Goal: Complete Application Form: Complete application form

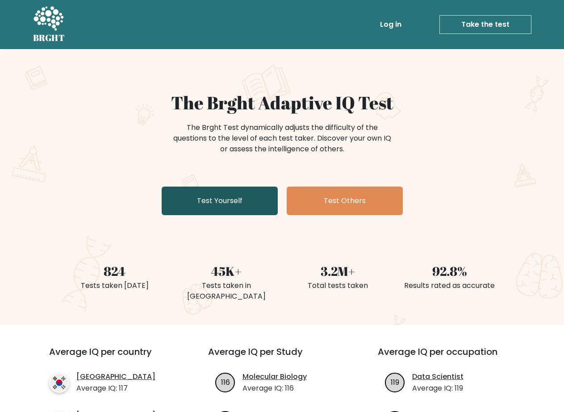
click at [242, 196] on link "Test Yourself" at bounding box center [220, 201] width 116 height 29
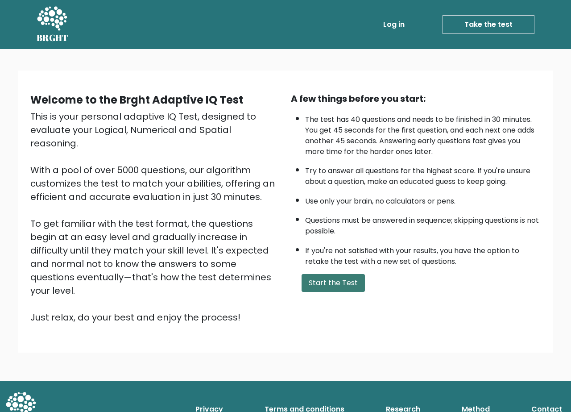
click at [332, 280] on button "Start the Test" at bounding box center [333, 283] width 63 height 18
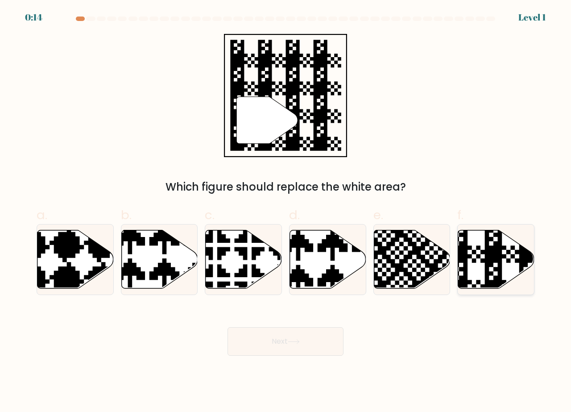
click at [484, 264] on icon at bounding box center [496, 259] width 76 height 58
click at [286, 212] on input "f." at bounding box center [286, 209] width 0 height 6
radio input "true"
click at [270, 351] on button "Next" at bounding box center [286, 341] width 116 height 29
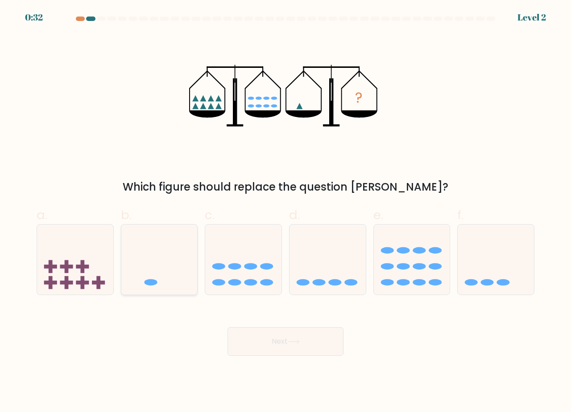
click at [188, 278] on icon at bounding box center [159, 259] width 76 height 63
click at [286, 212] on input "b." at bounding box center [286, 209] width 0 height 6
radio input "true"
click at [285, 341] on button "Next" at bounding box center [286, 341] width 116 height 29
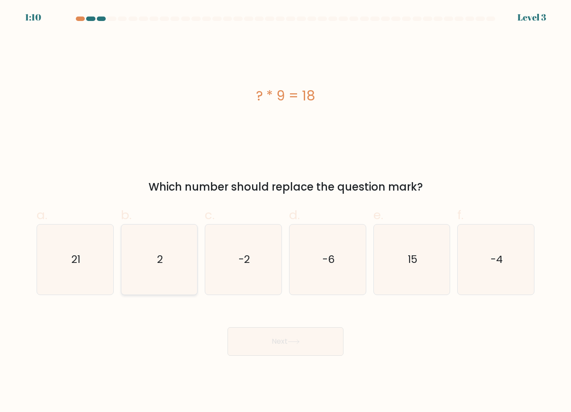
click at [173, 259] on icon "2" at bounding box center [160, 260] width 70 height 70
click at [286, 212] on input "b. 2" at bounding box center [286, 209] width 0 height 6
radio input "true"
click at [271, 340] on button "Next" at bounding box center [286, 341] width 116 height 29
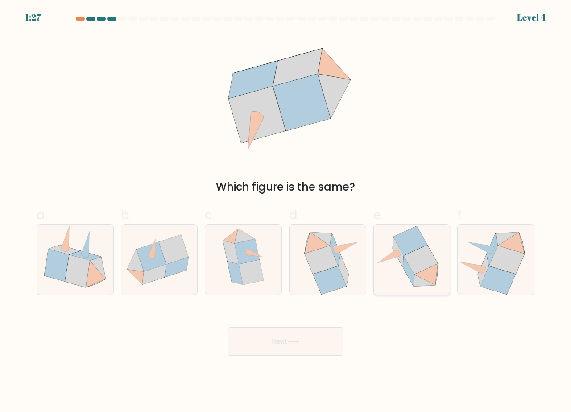
click at [399, 245] on icon at bounding box center [410, 240] width 33 height 29
click at [286, 212] on input "e." at bounding box center [286, 209] width 0 height 6
radio input "true"
click at [305, 348] on button "Next" at bounding box center [286, 341] width 116 height 29
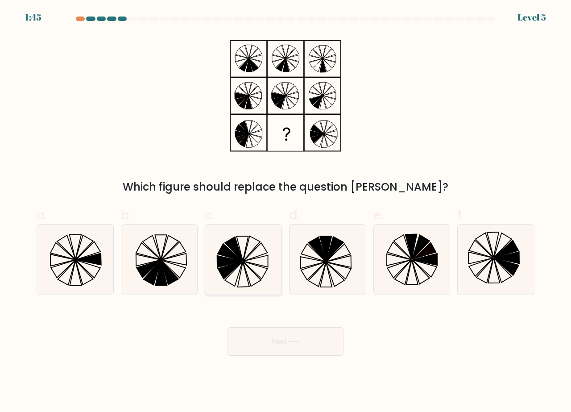
click at [233, 271] on icon at bounding box center [243, 260] width 70 height 70
click at [286, 212] on input "c." at bounding box center [286, 209] width 0 height 6
radio input "true"
click at [275, 338] on button "Next" at bounding box center [286, 341] width 116 height 29
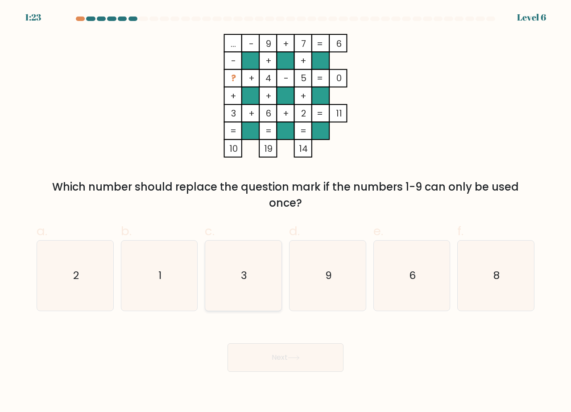
click at [261, 260] on icon "3" at bounding box center [243, 276] width 70 height 70
click at [286, 212] on input "c. 3" at bounding box center [286, 209] width 0 height 6
radio input "true"
click at [316, 357] on button "Next" at bounding box center [286, 357] width 116 height 29
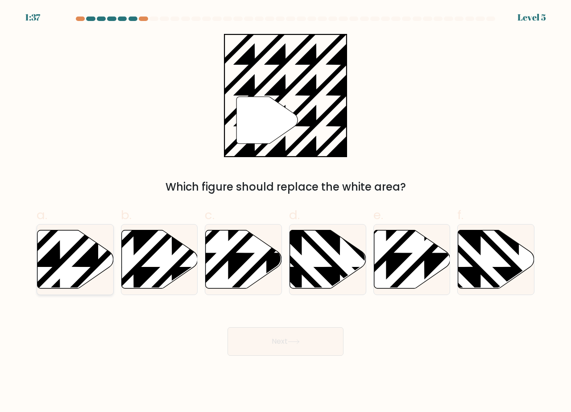
click at [101, 254] on icon at bounding box center [75, 259] width 76 height 58
click at [286, 212] on input "a." at bounding box center [286, 209] width 0 height 6
radio input "true"
click at [274, 339] on button "Next" at bounding box center [286, 341] width 116 height 29
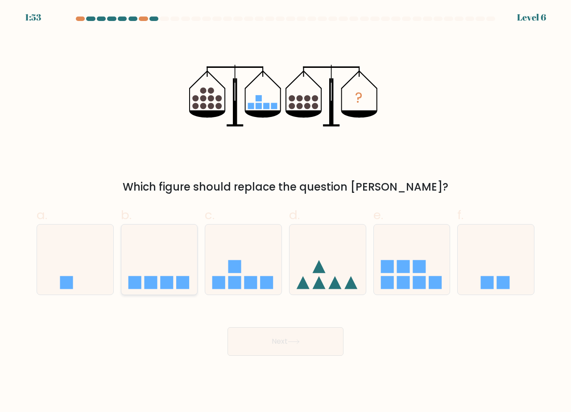
click at [154, 272] on icon at bounding box center [159, 259] width 76 height 63
click at [286, 212] on input "b." at bounding box center [286, 209] width 0 height 6
radio input "true"
click at [290, 340] on icon at bounding box center [294, 341] width 12 height 5
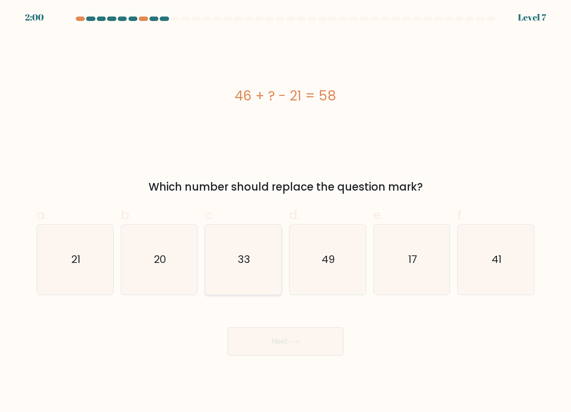
click at [233, 273] on icon "33" at bounding box center [243, 260] width 70 height 70
click at [286, 212] on input "c. 33" at bounding box center [286, 209] width 0 height 6
radio input "true"
click at [303, 340] on button "Next" at bounding box center [286, 341] width 116 height 29
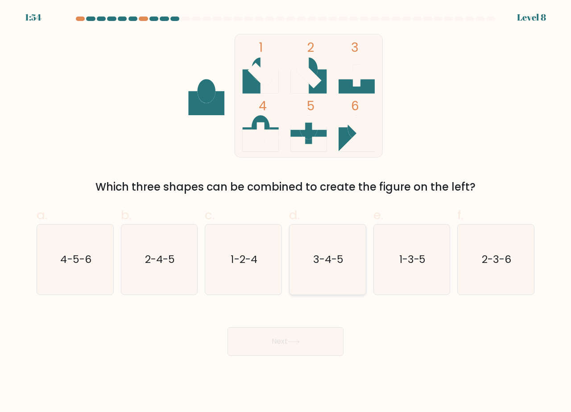
click at [331, 263] on text "3-4-5" at bounding box center [328, 259] width 30 height 15
click at [286, 212] on input "d. 3-4-5" at bounding box center [286, 209] width 0 height 6
radio input "true"
click at [285, 338] on button "Next" at bounding box center [286, 341] width 116 height 29
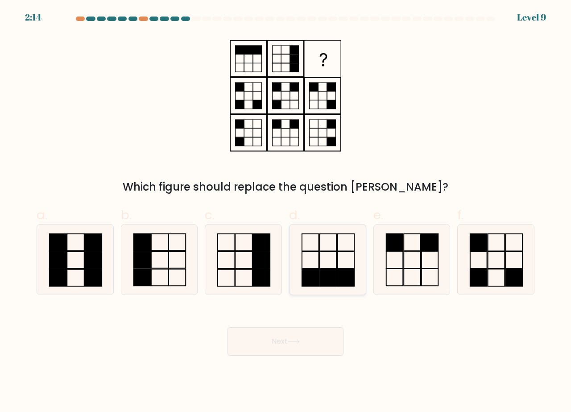
click at [324, 268] on icon at bounding box center [328, 260] width 70 height 70
click at [286, 212] on input "d." at bounding box center [286, 209] width 0 height 6
radio input "true"
click at [285, 344] on button "Next" at bounding box center [286, 341] width 116 height 29
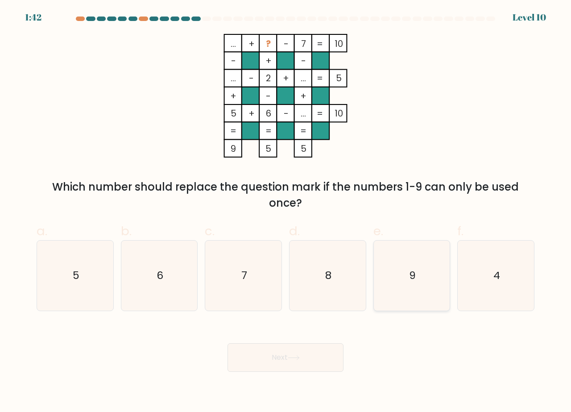
click at [420, 272] on icon "9" at bounding box center [412, 276] width 70 height 70
click at [286, 212] on input "e. 9" at bounding box center [286, 209] width 0 height 6
radio input "true"
click at [297, 360] on icon at bounding box center [294, 357] width 12 height 5
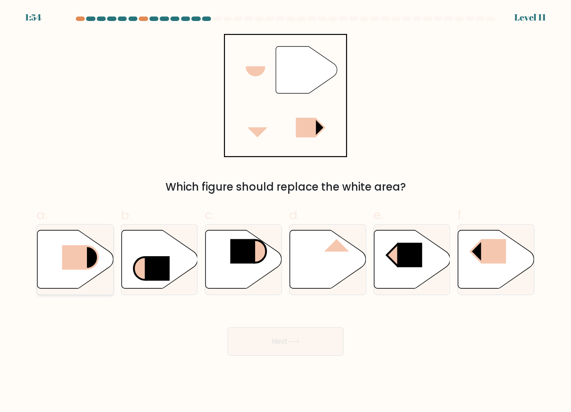
click at [79, 264] on rect at bounding box center [74, 257] width 25 height 25
click at [286, 212] on input "a." at bounding box center [286, 209] width 0 height 6
radio input "true"
click at [291, 341] on icon at bounding box center [294, 341] width 12 height 5
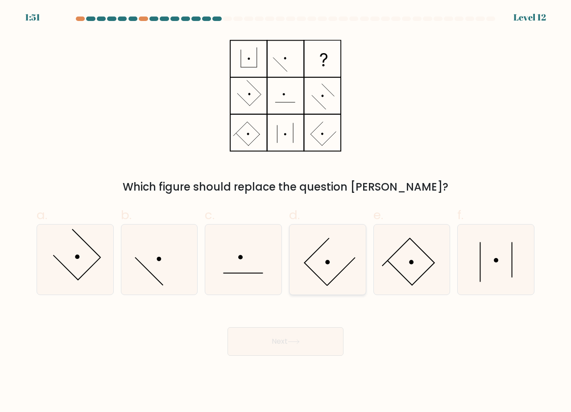
drag, startPoint x: 354, startPoint y: 262, endPoint x: 353, endPoint y: 266, distance: 5.0
click at [354, 262] on icon at bounding box center [328, 260] width 70 height 70
click at [286, 212] on input "d." at bounding box center [286, 209] width 0 height 6
radio input "true"
click at [303, 343] on button "Next" at bounding box center [286, 341] width 116 height 29
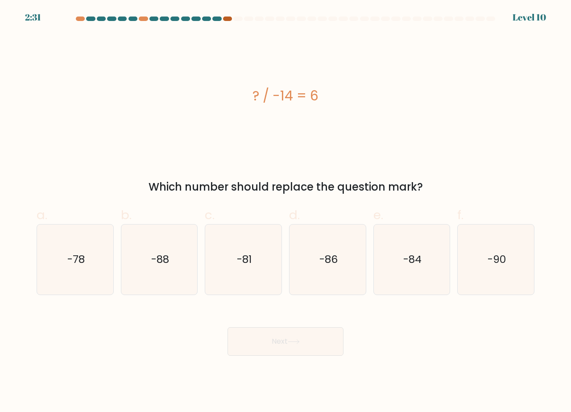
click at [228, 17] on div at bounding box center [227, 19] width 9 height 4
click at [227, 18] on div at bounding box center [227, 19] width 9 height 4
click at [218, 18] on div at bounding box center [216, 19] width 9 height 4
click at [229, 18] on div at bounding box center [227, 19] width 9 height 4
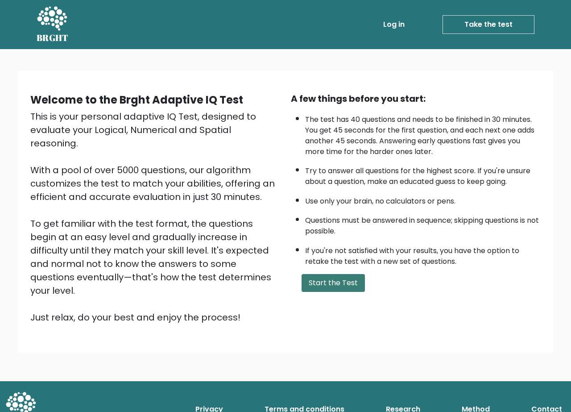
click at [339, 287] on button "Start the Test" at bounding box center [333, 283] width 63 height 18
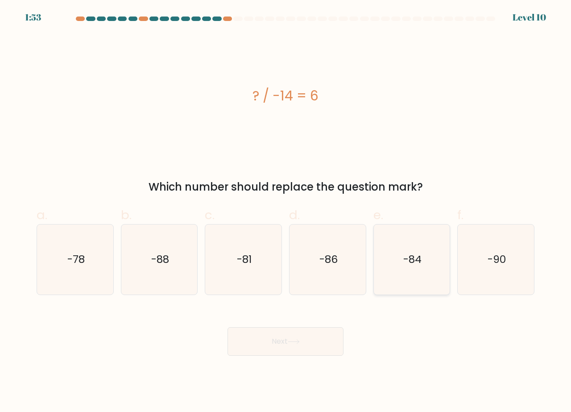
click at [393, 275] on icon "-84" at bounding box center [412, 260] width 70 height 70
click at [286, 212] on input "e. -84" at bounding box center [286, 209] width 0 height 6
radio input "true"
click at [282, 340] on button "Next" at bounding box center [286, 341] width 116 height 29
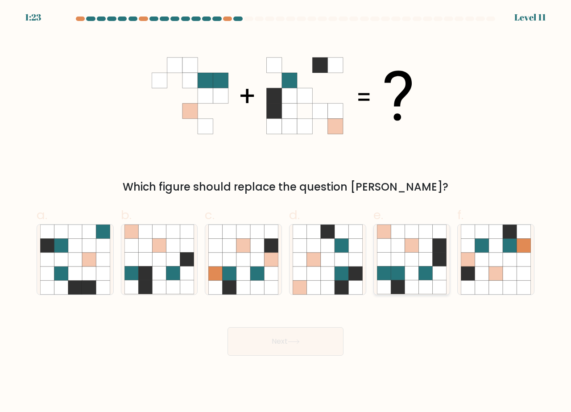
click at [425, 250] on icon at bounding box center [426, 246] width 14 height 14
click at [286, 212] on input "e." at bounding box center [286, 209] width 0 height 6
radio input "true"
click at [284, 347] on button "Next" at bounding box center [286, 341] width 116 height 29
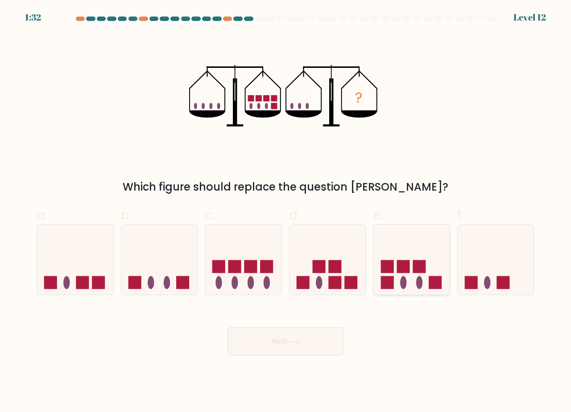
click at [404, 284] on ellipse at bounding box center [403, 282] width 7 height 13
click at [286, 212] on input "e." at bounding box center [286, 209] width 0 height 6
radio input "true"
click at [292, 342] on icon at bounding box center [294, 341] width 12 height 5
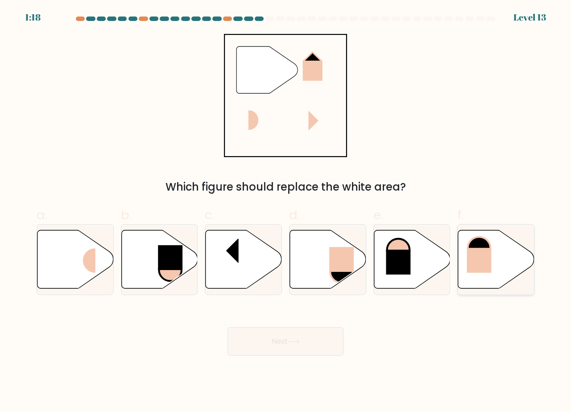
click at [467, 261] on rect at bounding box center [479, 260] width 25 height 25
click at [286, 212] on input "f." at bounding box center [286, 209] width 0 height 6
radio input "true"
click at [300, 343] on icon at bounding box center [294, 341] width 12 height 5
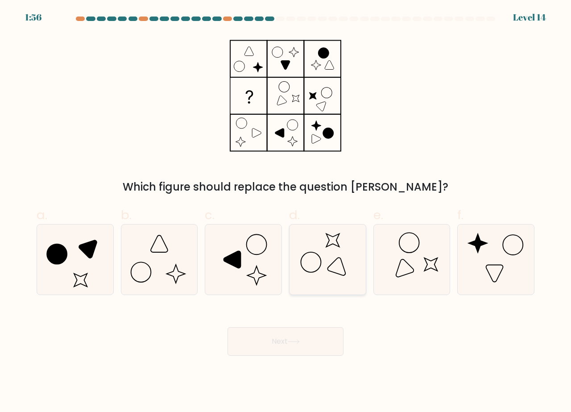
click at [323, 269] on icon at bounding box center [328, 260] width 70 height 70
click at [286, 212] on input "d." at bounding box center [286, 209] width 0 height 6
radio input "true"
click at [288, 346] on button "Next" at bounding box center [286, 341] width 116 height 29
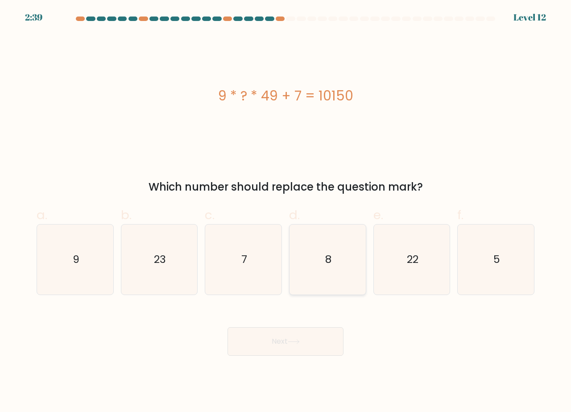
drag, startPoint x: 329, startPoint y: 255, endPoint x: 326, endPoint y: 263, distance: 8.5
click at [329, 255] on text "8" at bounding box center [328, 259] width 6 height 15
click at [286, 212] on input "d. 8" at bounding box center [286, 209] width 0 height 6
radio input "true"
click at [288, 340] on button "Next" at bounding box center [286, 341] width 116 height 29
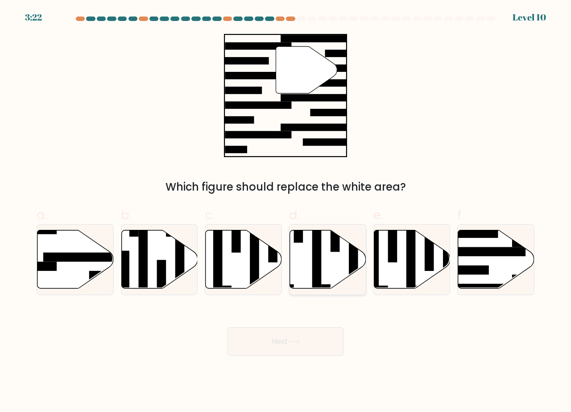
click at [323, 271] on icon at bounding box center [328, 259] width 76 height 58
click at [286, 212] on input "d." at bounding box center [286, 209] width 0 height 6
radio input "true"
click at [294, 345] on button "Next" at bounding box center [286, 341] width 116 height 29
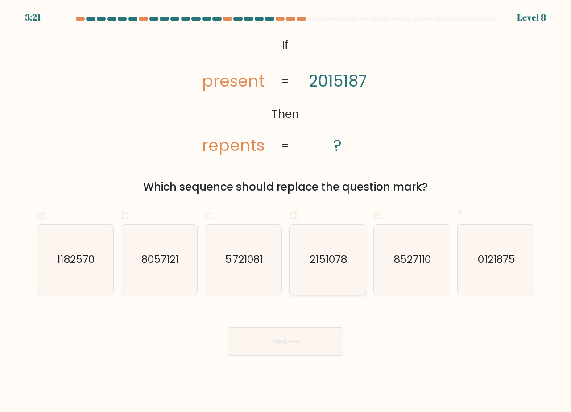
click at [316, 273] on icon "2151078" at bounding box center [328, 260] width 70 height 70
click at [286, 212] on input "d. 2151078" at bounding box center [286, 209] width 0 height 6
radio input "true"
click at [296, 349] on button "Next" at bounding box center [286, 341] width 116 height 29
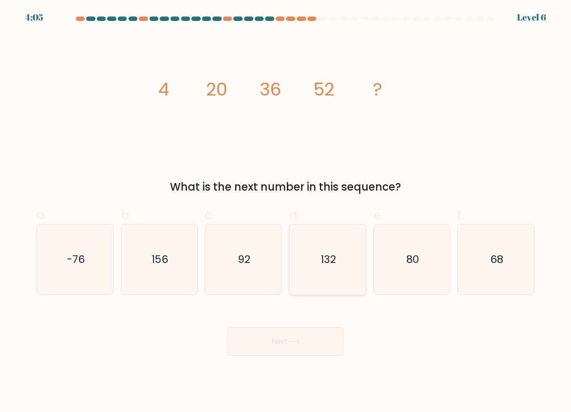
click at [317, 281] on icon "132" at bounding box center [328, 260] width 70 height 70
click at [286, 212] on input "d. 132" at bounding box center [286, 209] width 0 height 6
radio input "true"
drag, startPoint x: 291, startPoint y: 350, endPoint x: 316, endPoint y: 321, distance: 39.2
click at [291, 350] on button "Next" at bounding box center [286, 341] width 116 height 29
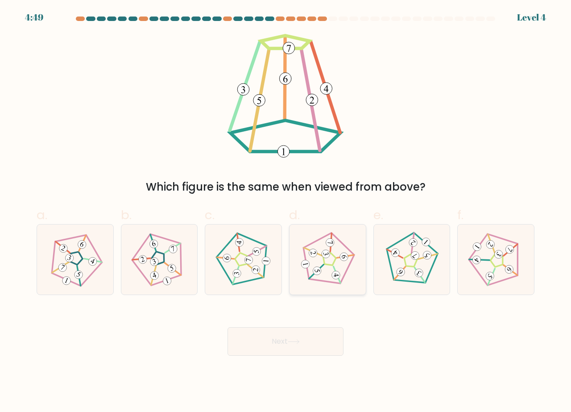
click at [327, 262] on icon at bounding box center [328, 260] width 56 height 56
click at [286, 212] on input "d." at bounding box center [286, 209] width 0 height 6
radio input "true"
click at [300, 335] on button "Next" at bounding box center [286, 341] width 116 height 29
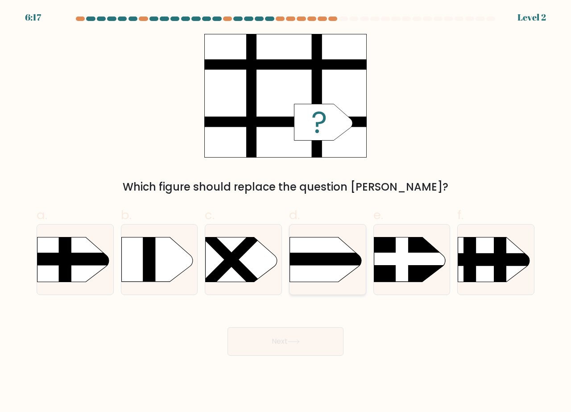
drag, startPoint x: 326, startPoint y: 264, endPoint x: 328, endPoint y: 257, distance: 7.9
click at [328, 257] on rect at bounding box center [279, 259] width 199 height 12
click at [286, 212] on input "d." at bounding box center [286, 209] width 0 height 6
radio input "true"
click at [290, 341] on button "Next" at bounding box center [286, 341] width 116 height 29
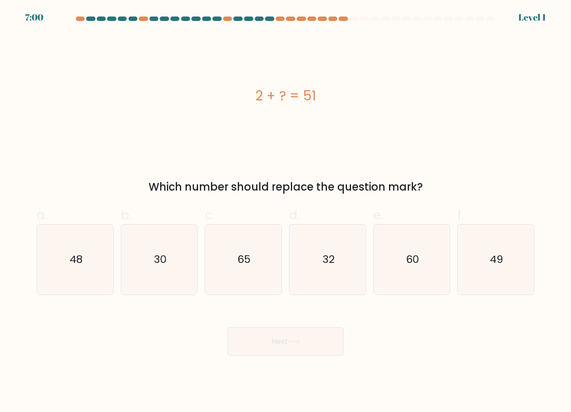
click at [308, 270] on icon "32" at bounding box center [328, 260] width 70 height 70
click at [286, 212] on input "d. 32" at bounding box center [286, 209] width 0 height 6
radio input "true"
click at [291, 345] on button "Next" at bounding box center [286, 341] width 116 height 29
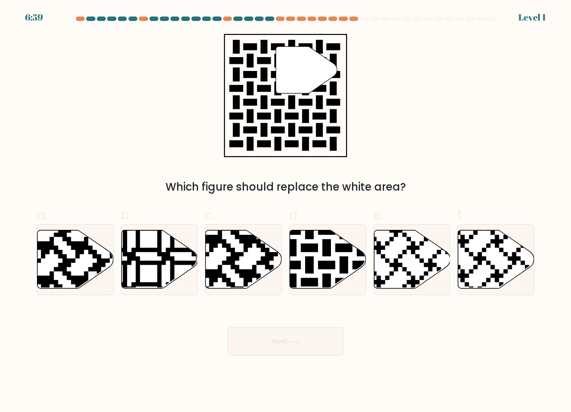
click at [333, 268] on icon at bounding box center [301, 291] width 138 height 138
click at [286, 212] on input "d." at bounding box center [286, 209] width 0 height 6
radio input "true"
click at [294, 339] on icon at bounding box center [294, 341] width 12 height 5
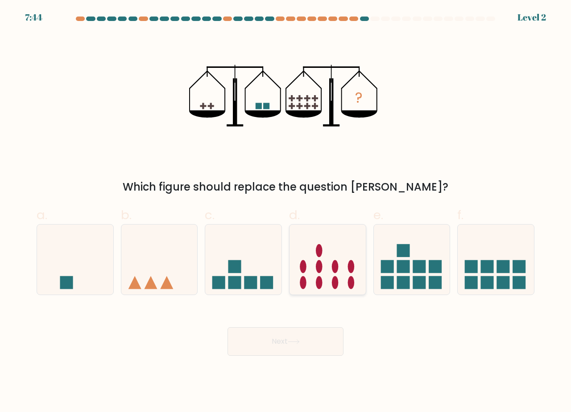
click at [307, 274] on icon at bounding box center [328, 259] width 76 height 63
click at [286, 212] on input "d." at bounding box center [286, 209] width 0 height 6
radio input "true"
click at [299, 341] on icon at bounding box center [293, 342] width 11 height 4
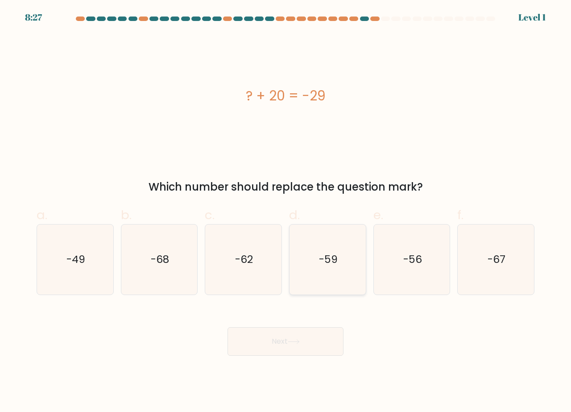
click at [312, 286] on icon "-59" at bounding box center [328, 260] width 70 height 70
click at [286, 212] on input "d. -59" at bounding box center [286, 209] width 0 height 6
radio input "true"
click at [300, 341] on icon at bounding box center [294, 341] width 12 height 5
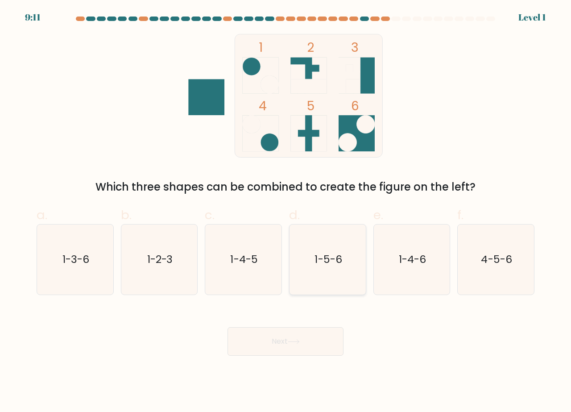
click at [318, 280] on icon "1-5-6" at bounding box center [328, 260] width 70 height 70
click at [286, 212] on input "d. 1-5-6" at bounding box center [286, 209] width 0 height 6
radio input "true"
click at [307, 334] on button "Next" at bounding box center [286, 341] width 116 height 29
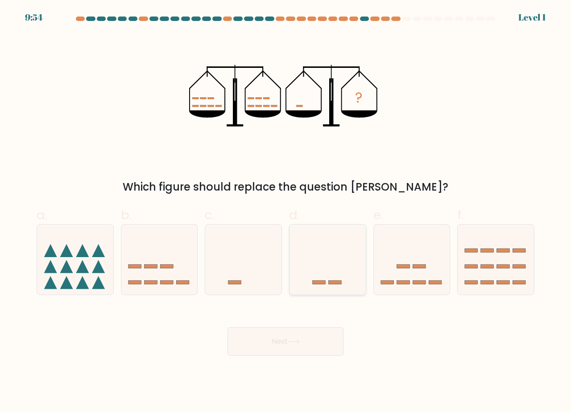
click at [320, 279] on icon at bounding box center [328, 259] width 76 height 63
click at [286, 212] on input "d." at bounding box center [286, 209] width 0 height 6
radio input "true"
click at [291, 348] on button "Next" at bounding box center [286, 341] width 116 height 29
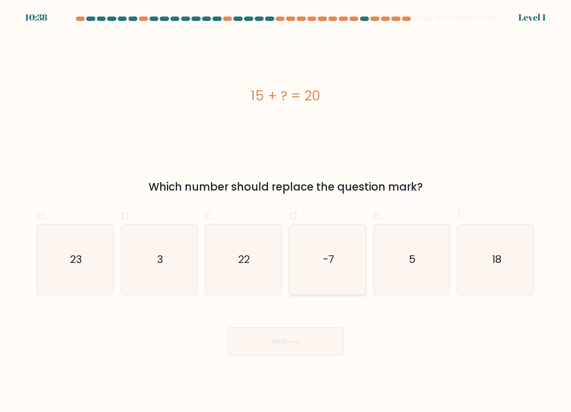
click at [314, 278] on icon "-7" at bounding box center [328, 260] width 70 height 70
click at [286, 212] on input "d. -7" at bounding box center [286, 209] width 0 height 6
radio input "true"
click at [292, 345] on button "Next" at bounding box center [286, 341] width 116 height 29
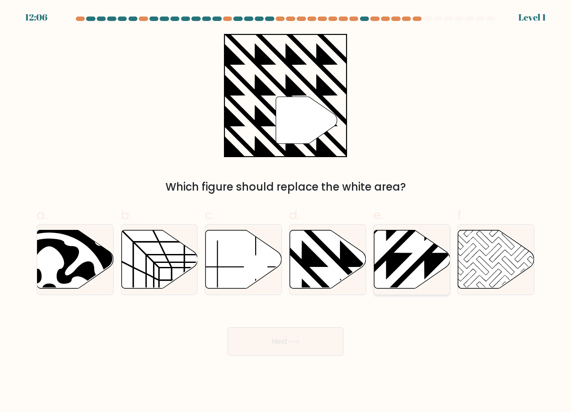
click at [429, 259] on icon at bounding box center [386, 291] width 154 height 154
click at [286, 212] on input "e." at bounding box center [286, 209] width 0 height 6
radio input "true"
click at [306, 337] on button "Next" at bounding box center [286, 341] width 116 height 29
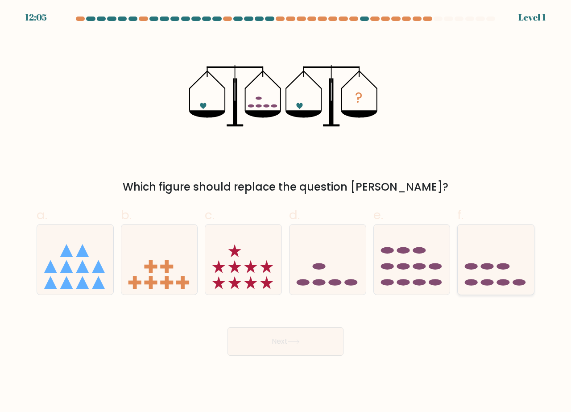
click at [473, 258] on icon at bounding box center [496, 259] width 76 height 63
click at [286, 212] on input "f." at bounding box center [286, 209] width 0 height 6
radio input "true"
click at [292, 346] on button "Next" at bounding box center [286, 341] width 116 height 29
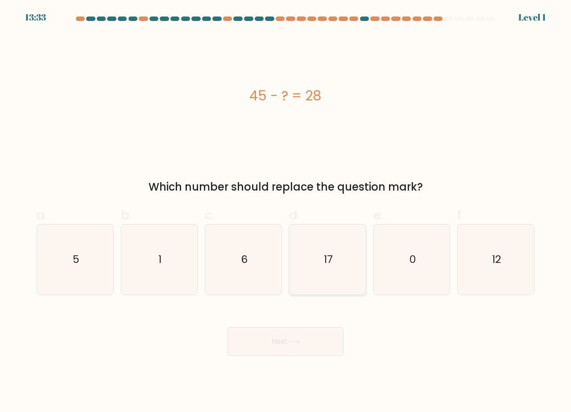
click at [331, 257] on text "17" at bounding box center [328, 259] width 9 height 15
click at [286, 212] on input "d. 17" at bounding box center [286, 209] width 0 height 6
radio input "true"
click at [308, 333] on button "Next" at bounding box center [286, 341] width 116 height 29
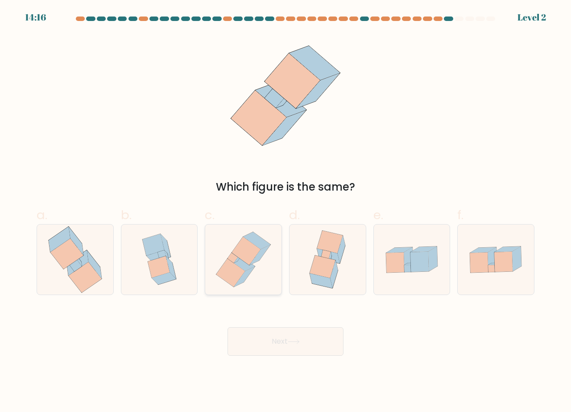
click at [246, 277] on icon at bounding box center [244, 277] width 21 height 20
click at [286, 212] on input "c." at bounding box center [286, 209] width 0 height 6
radio input "true"
click at [285, 343] on button "Next" at bounding box center [286, 341] width 116 height 29
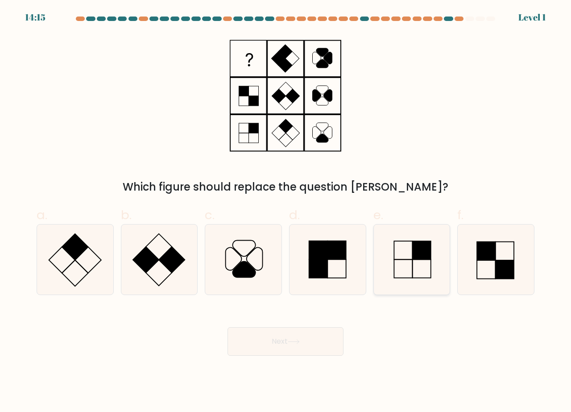
click at [412, 261] on rect at bounding box center [403, 269] width 18 height 18
click at [286, 212] on input "e." at bounding box center [286, 209] width 0 height 6
radio input "true"
click at [304, 346] on button "Next" at bounding box center [286, 341] width 116 height 29
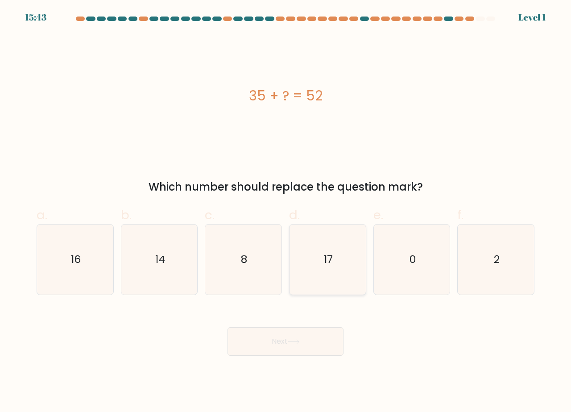
click at [304, 271] on icon "17" at bounding box center [328, 260] width 70 height 70
click at [286, 212] on input "d. 17" at bounding box center [286, 209] width 0 height 6
radio input "true"
click at [278, 336] on button "Next" at bounding box center [286, 341] width 116 height 29
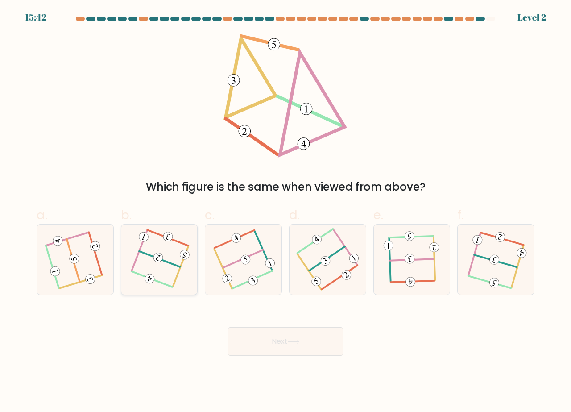
click at [167, 284] on icon at bounding box center [159, 260] width 54 height 56
click at [286, 212] on input "b." at bounding box center [286, 209] width 0 height 6
radio input "true"
click at [275, 338] on button "Next" at bounding box center [286, 341] width 116 height 29
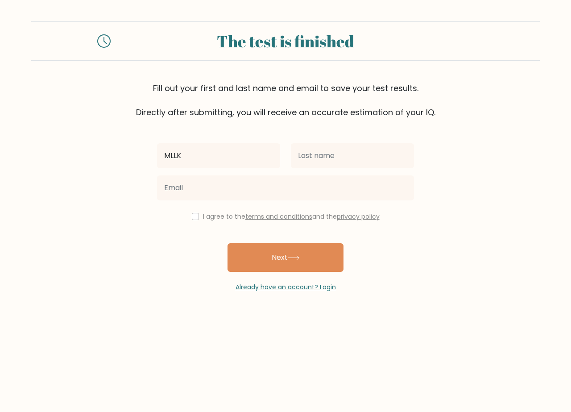
type input "MLLK"
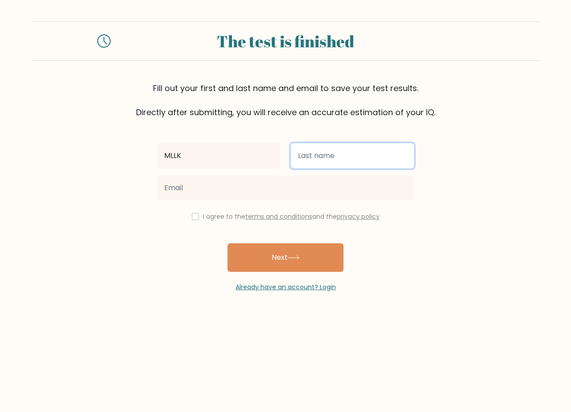
click at [309, 153] on input "text" at bounding box center [352, 155] width 123 height 25
type input "HGFH"
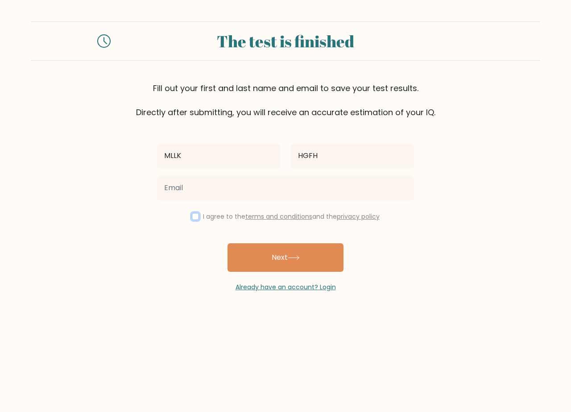
click at [193, 216] on input "checkbox" at bounding box center [195, 216] width 7 height 7
checkbox input "true"
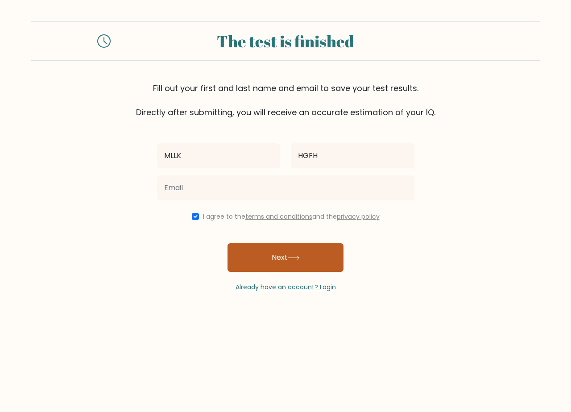
click at [279, 258] on button "Next" at bounding box center [286, 257] width 116 height 29
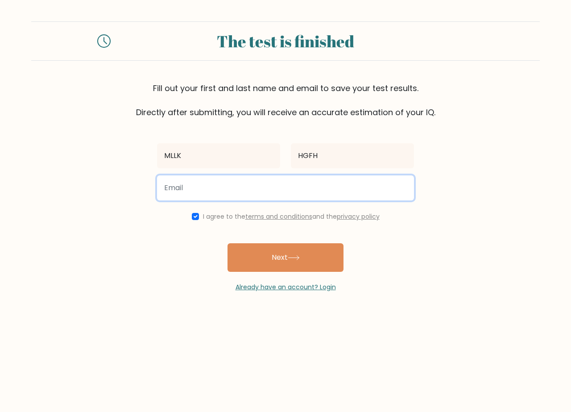
click at [222, 190] on input "email" at bounding box center [285, 187] width 257 height 25
type input "mohammed_sc2008@yahoo.com"
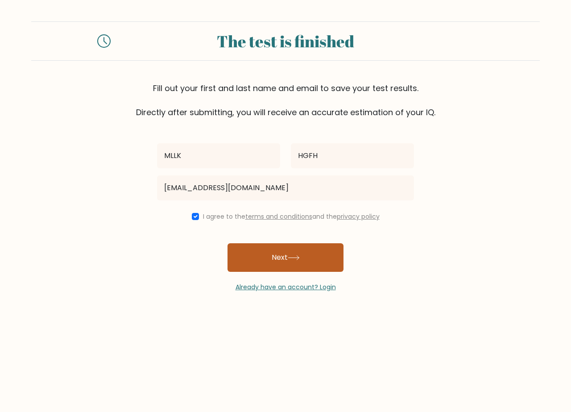
click at [287, 251] on button "Next" at bounding box center [286, 257] width 116 height 29
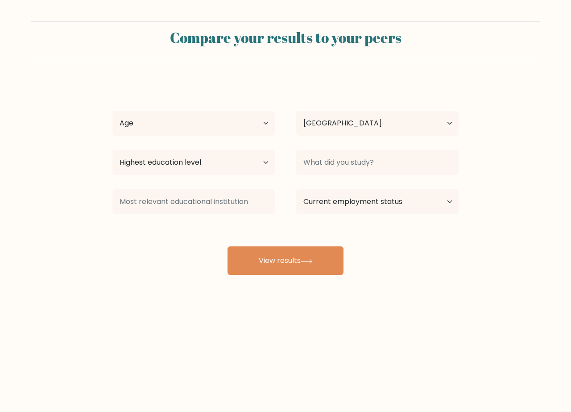
select select "EG"
click at [248, 165] on select "Highest education level No schooling Primary Lower Secondary Upper Secondary Oc…" at bounding box center [193, 162] width 162 height 25
select select "primary"
click at [112, 150] on select "Highest education level No schooling Primary Lower Secondary Upper Secondary Oc…" at bounding box center [193, 162] width 162 height 25
click at [170, 126] on select "Age Under 18 years old 18-24 years old 25-34 years old 35-44 years old 45-54 ye…" at bounding box center [193, 123] width 162 height 25
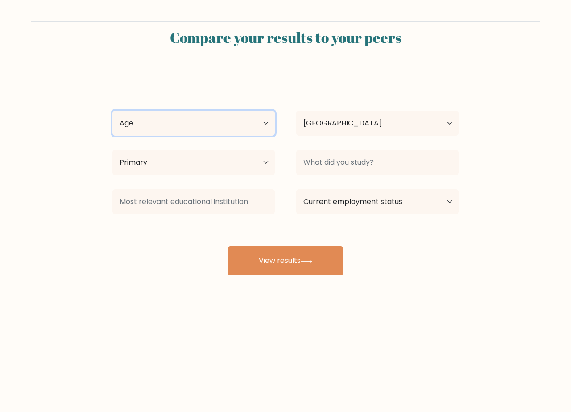
select select "35_44"
click at [112, 111] on select "Age Under 18 years old 18-24 years old 25-34 years old 35-44 years old 45-54 ye…" at bounding box center [193, 123] width 162 height 25
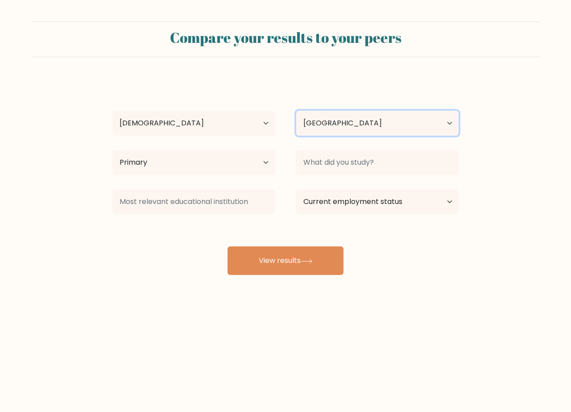
click at [310, 129] on select "Country Afghanistan Albania Algeria American Samoa Andorra Angola Anguilla Anta…" at bounding box center [377, 123] width 162 height 25
select select "KM"
click at [296, 111] on select "Country Afghanistan Albania Algeria American Samoa Andorra Angola Anguilla Anta…" at bounding box center [377, 123] width 162 height 25
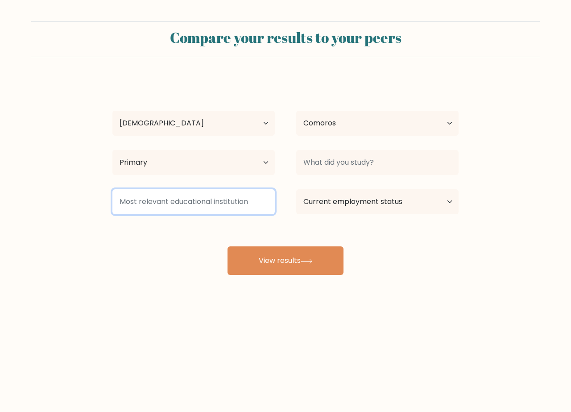
click at [224, 204] on input at bounding box center [193, 201] width 162 height 25
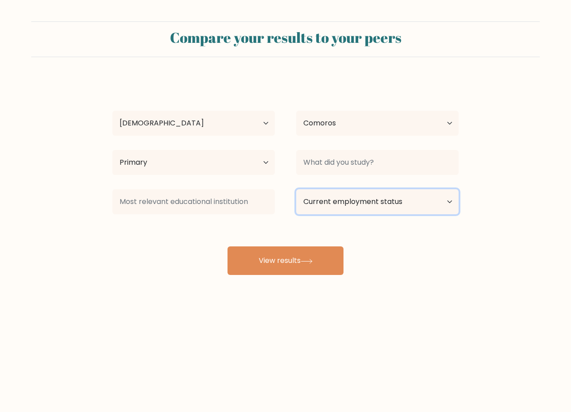
drag, startPoint x: 332, startPoint y: 199, endPoint x: 314, endPoint y: 212, distance: 22.6
click at [331, 199] on select "Current employment status Employed Student Retired Other / prefer not to answer" at bounding box center [377, 201] width 162 height 25
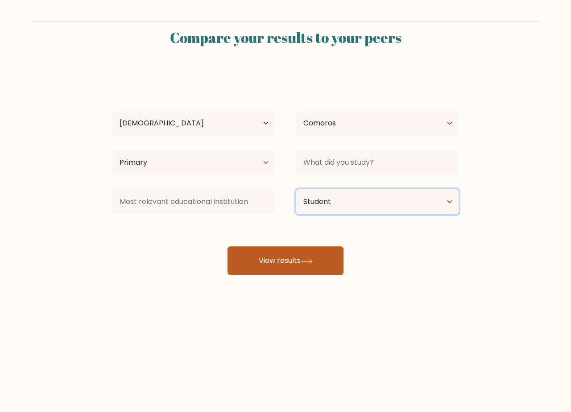
click at [296, 189] on select "Current employment status Employed Student Retired Other / prefer not to answer" at bounding box center [377, 201] width 162 height 25
click at [283, 259] on button "View results" at bounding box center [286, 260] width 116 height 29
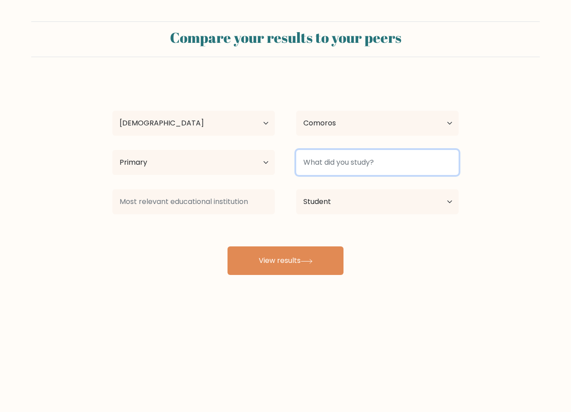
click at [337, 157] on input at bounding box center [377, 162] width 162 height 25
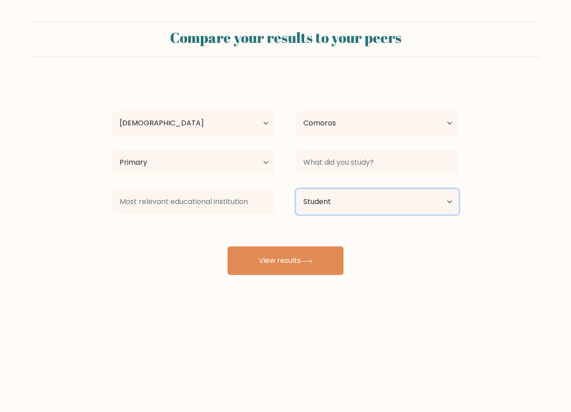
click at [335, 198] on select "Current employment status Employed Student Retired Other / prefer not to answer" at bounding box center [377, 201] width 162 height 25
click at [296, 189] on select "Current employment status Employed Student Retired Other / prefer not to answer" at bounding box center [377, 201] width 162 height 25
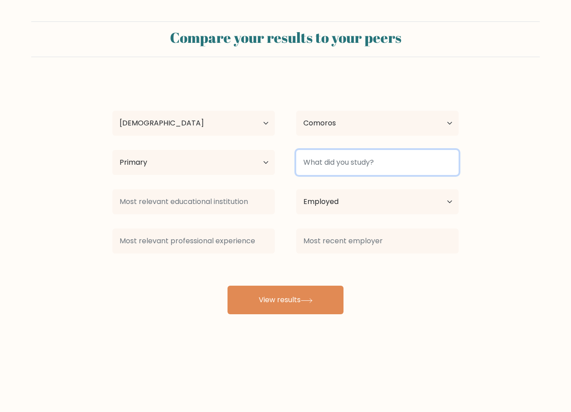
click at [345, 168] on input at bounding box center [377, 162] width 162 height 25
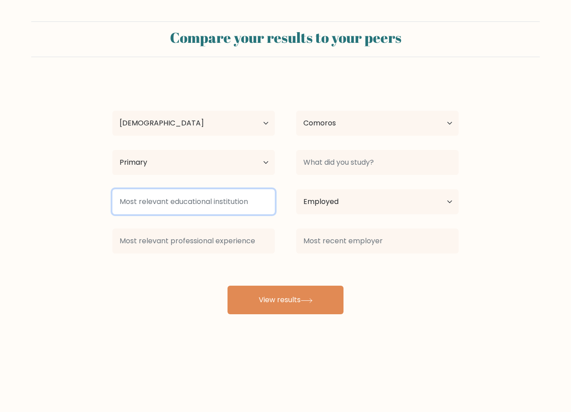
click at [239, 202] on input at bounding box center [193, 201] width 162 height 25
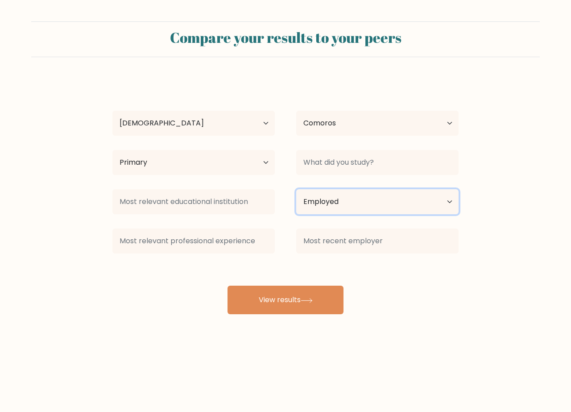
click at [326, 200] on select "Current employment status Employed Student Retired Other / prefer not to answer" at bounding box center [377, 201] width 162 height 25
select select "student"
click at [296, 189] on select "Current employment status Employed Student Retired Other / prefer not to answer" at bounding box center [377, 201] width 162 height 25
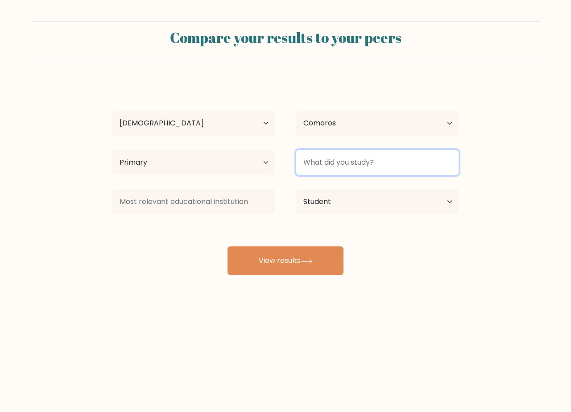
click at [338, 160] on input at bounding box center [377, 162] width 162 height 25
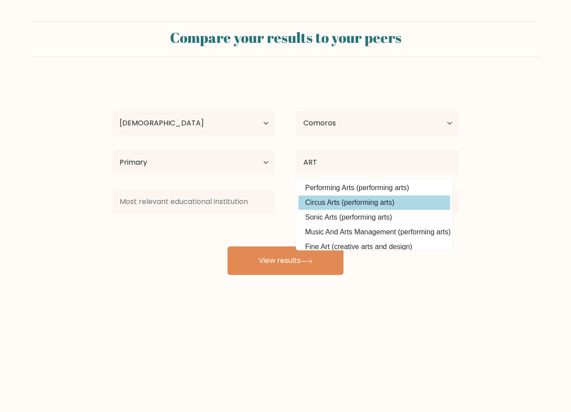
click at [339, 200] on option "Circus Arts (performing arts)" at bounding box center [375, 203] width 152 height 14
type input "Circus Arts"
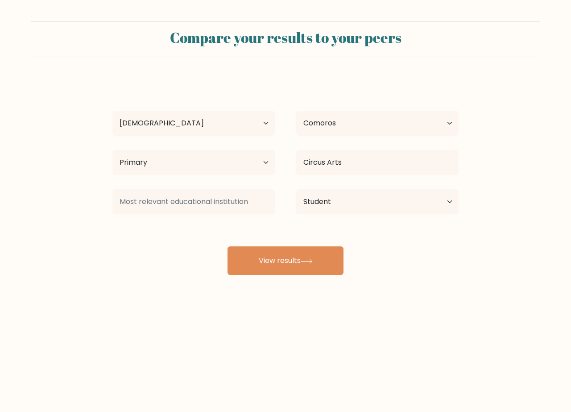
click at [412, 275] on div "MLLK HGFH Age Under 18 years old 18-24 years old 25-34 years old 35-44 years ol…" at bounding box center [285, 177] width 357 height 196
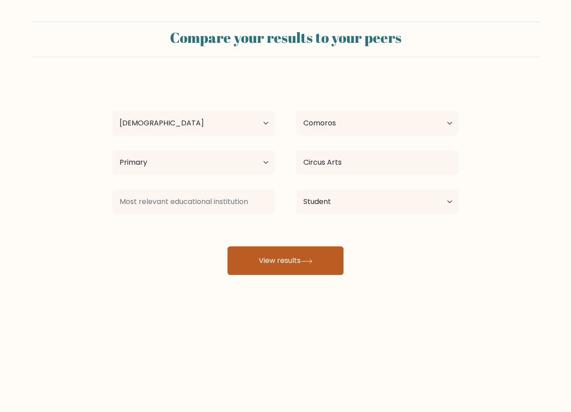
click at [302, 264] on button "View results" at bounding box center [286, 260] width 116 height 29
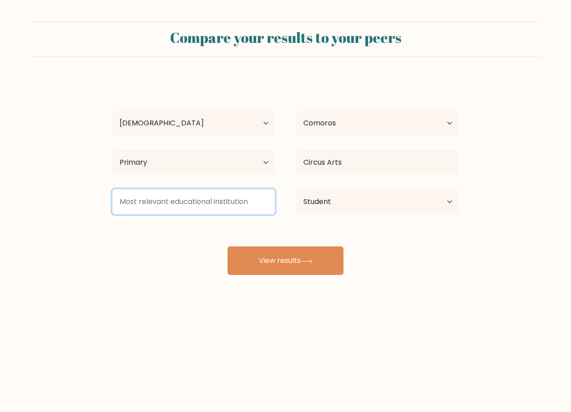
click at [250, 205] on input at bounding box center [193, 201] width 162 height 25
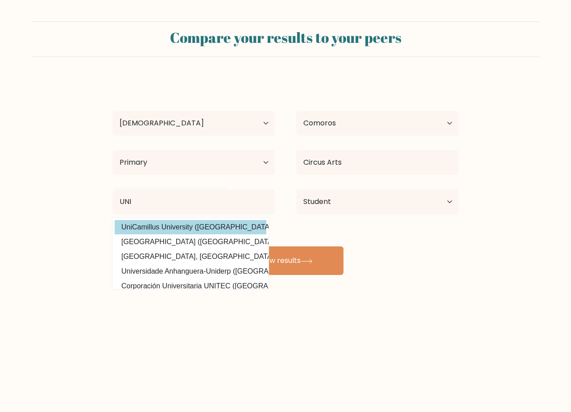
click at [208, 232] on option "UniCamillus University (Italy)" at bounding box center [191, 227] width 152 height 14
type input "UniCamillus University"
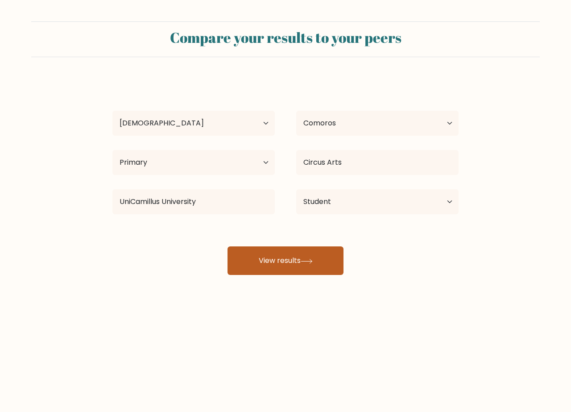
click at [295, 256] on button "View results" at bounding box center [286, 260] width 116 height 29
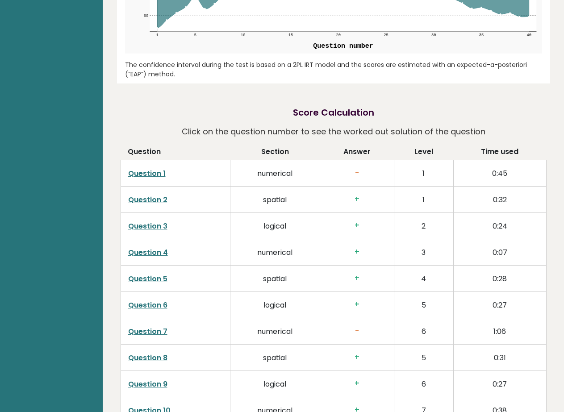
scroll to position [1319, 0]
